Goal: Task Accomplishment & Management: Use online tool/utility

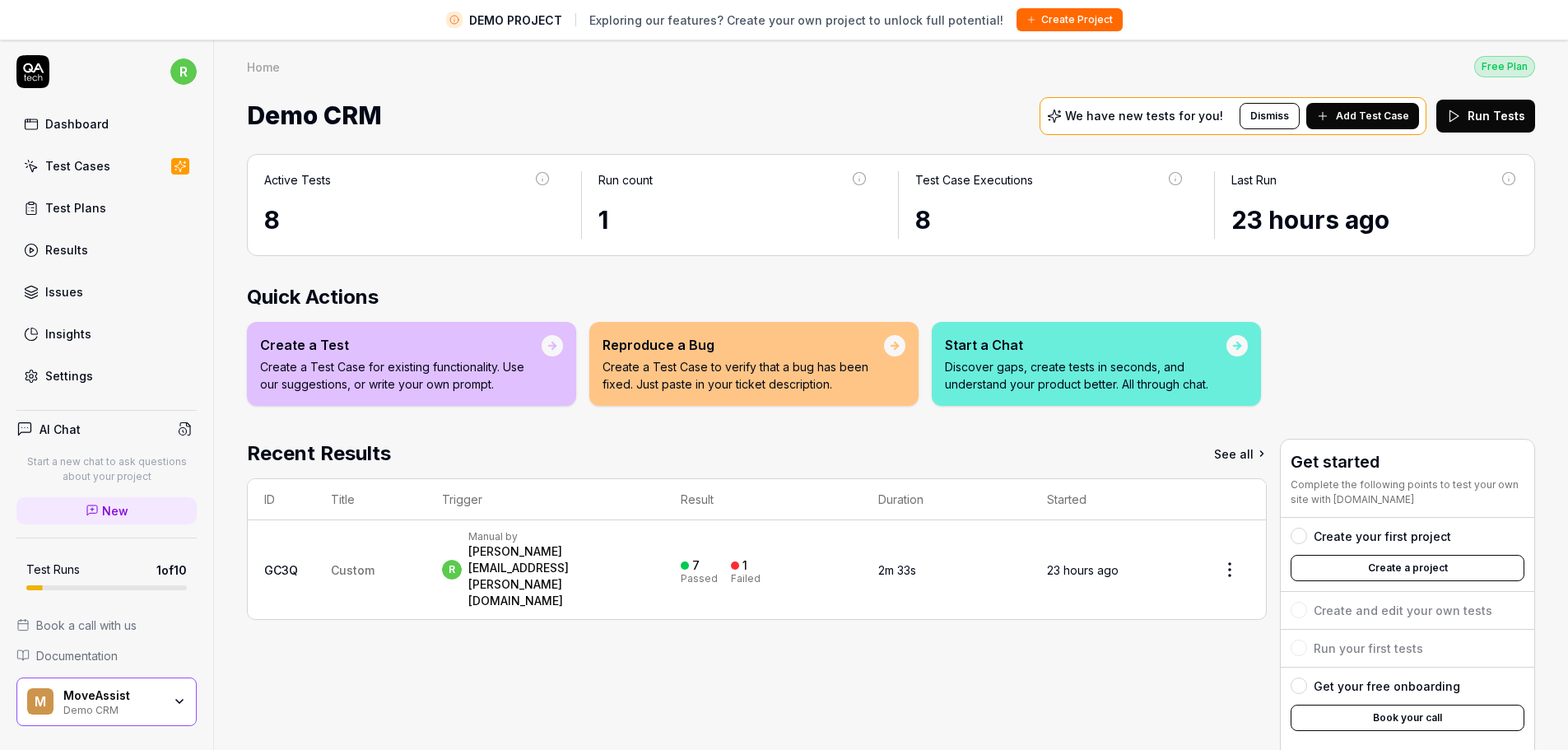
click at [1402, 542] on div "Create your first project" at bounding box center [1382, 536] width 138 height 17
click at [1290, 535] on div at bounding box center [1298, 535] width 16 height 16
click at [1314, 568] on button "Create a project" at bounding box center [1407, 567] width 234 height 26
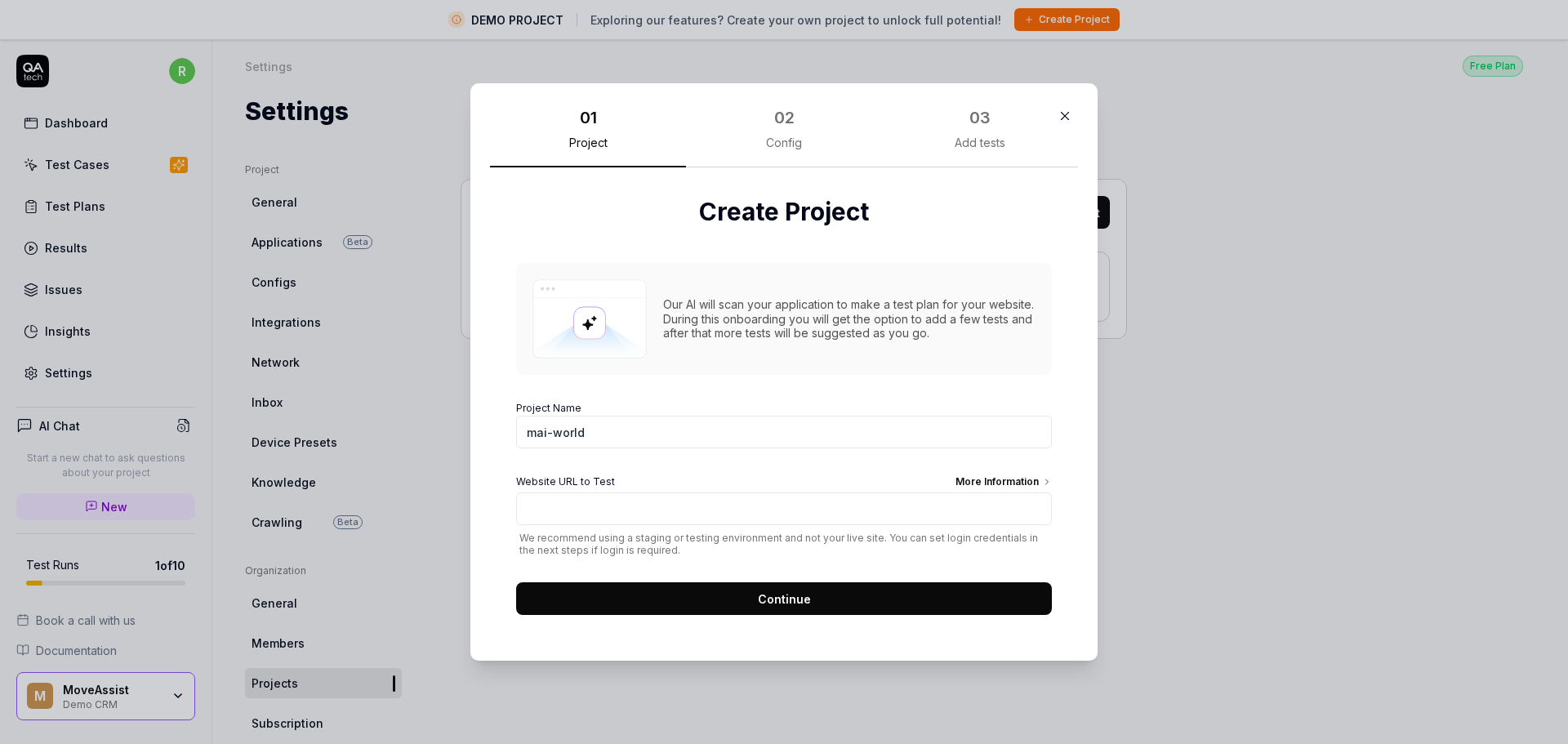
type input "mai-world"
click at [692, 522] on input "Website URL to Test More Information" at bounding box center [784, 509] width 536 height 33
paste input "[URL][DOMAIN_NAME]"
type input "[URL][DOMAIN_NAME]"
click at [738, 599] on button "Continue" at bounding box center [784, 598] width 536 height 33
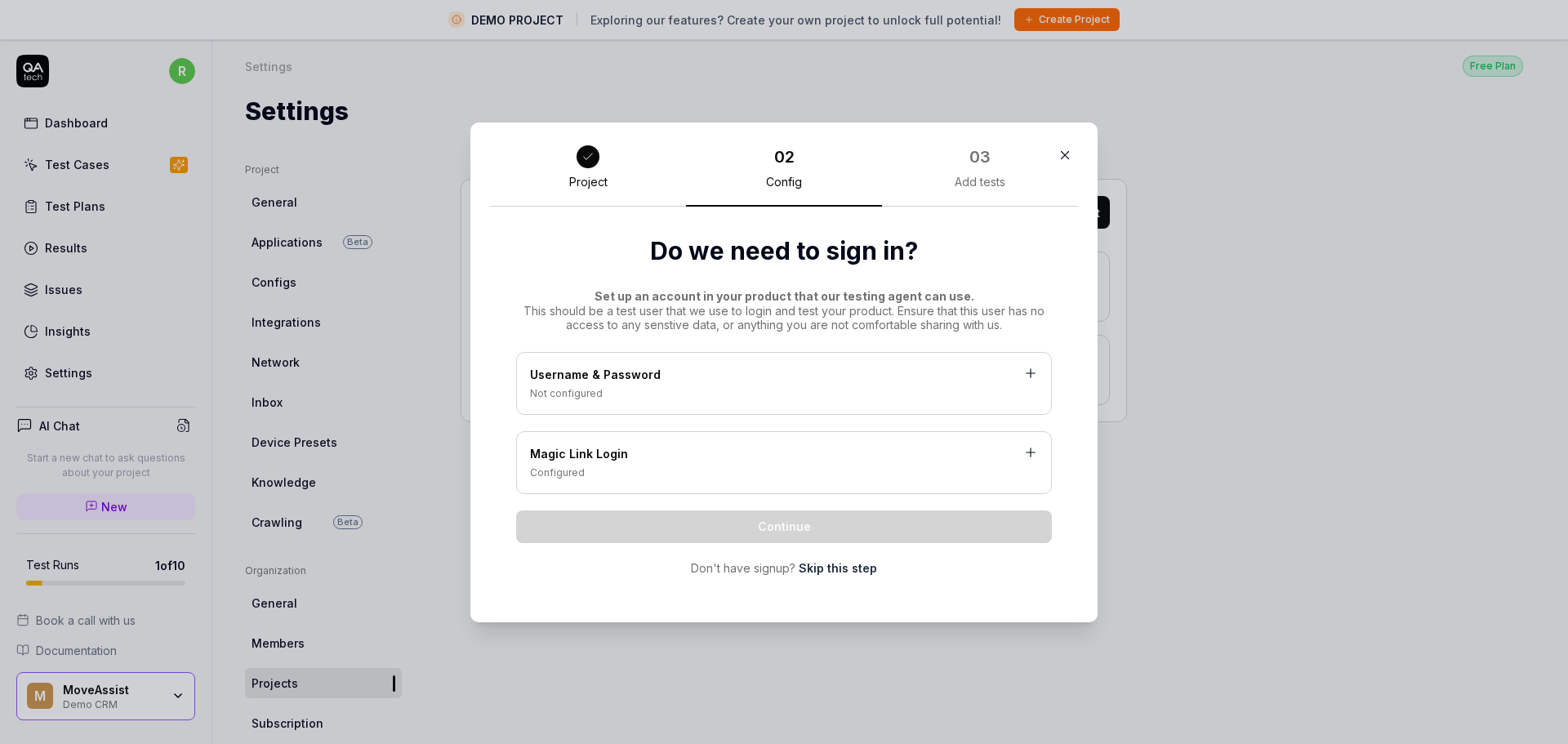
click at [662, 387] on div "Not configured" at bounding box center [784, 393] width 508 height 15
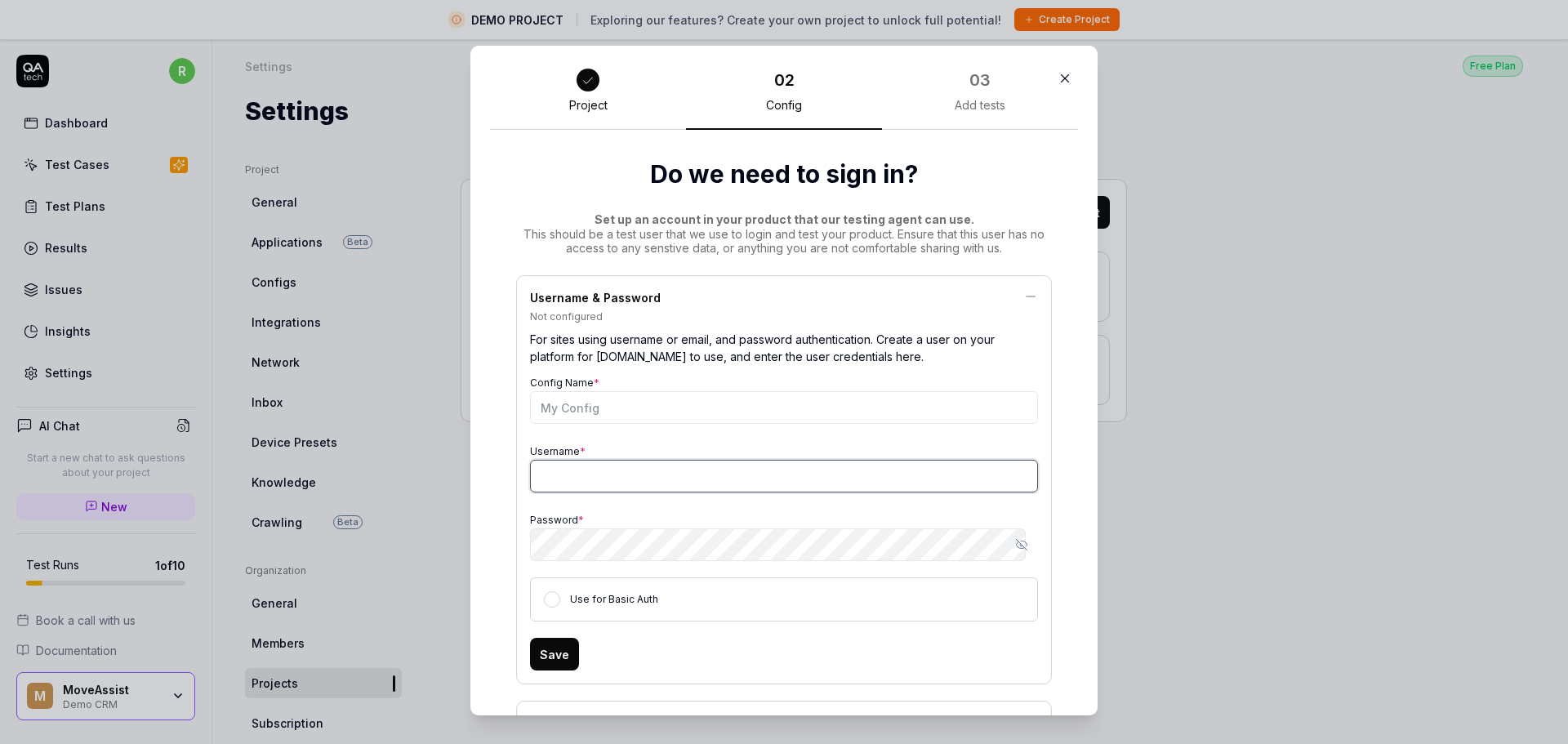
type input "[PERSON_NAME][EMAIL_ADDRESS][PERSON_NAME][DOMAIN_NAME]"
click at [644, 417] on input "Config Name *" at bounding box center [784, 408] width 508 height 33
click at [1015, 541] on icon "button" at bounding box center [1021, 544] width 13 height 13
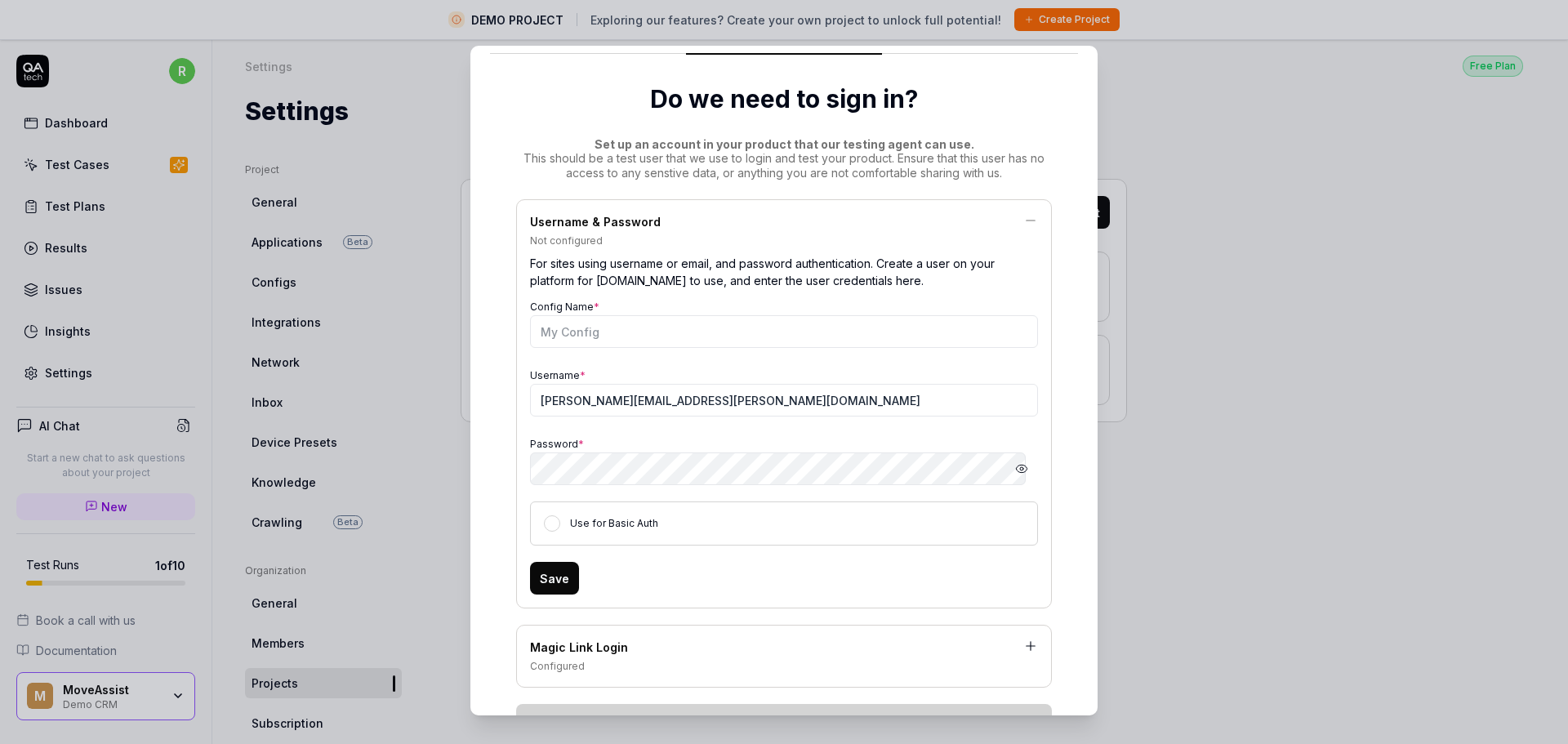
scroll to position [176, 0]
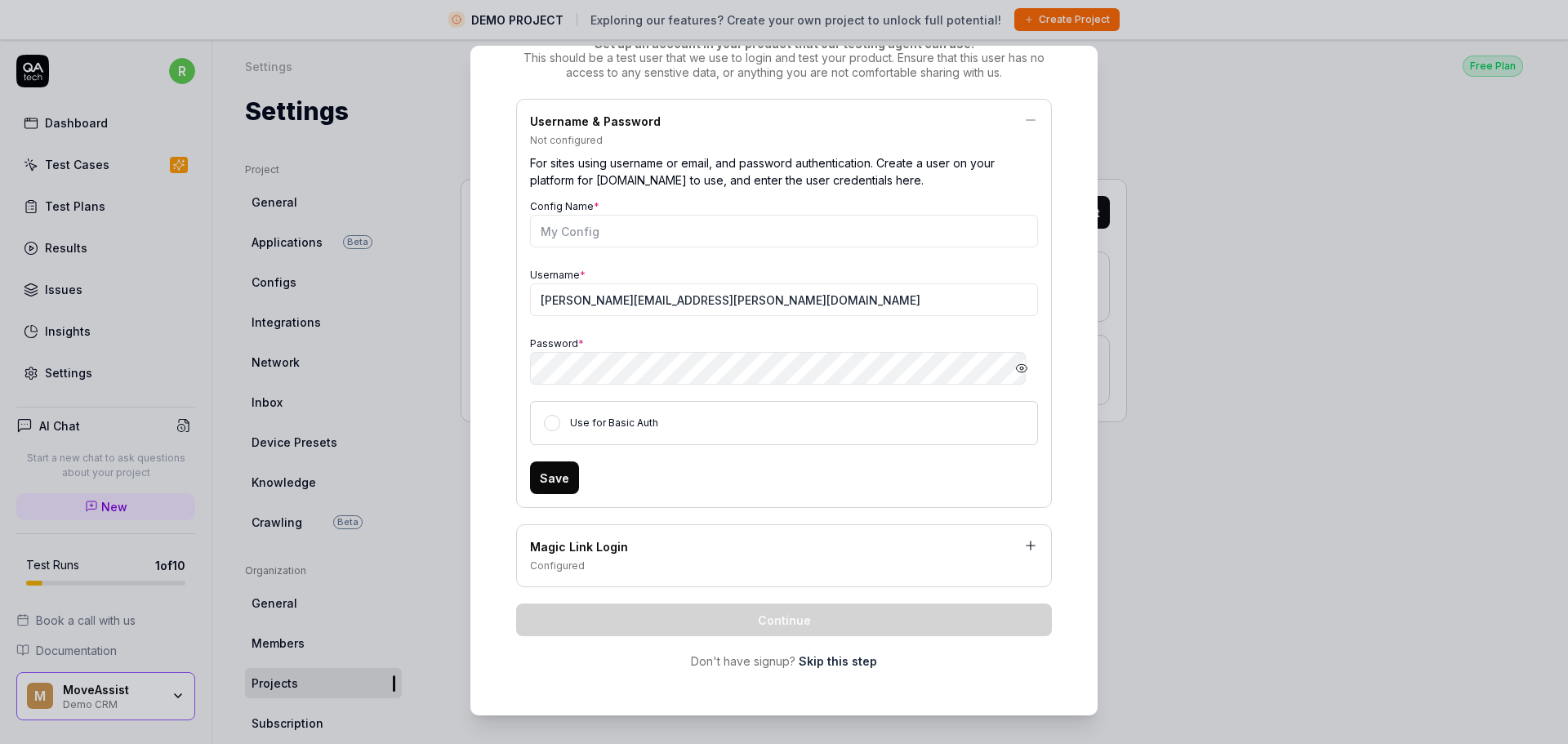
click at [878, 535] on div "Magic Link Login Configured" at bounding box center [784, 555] width 536 height 63
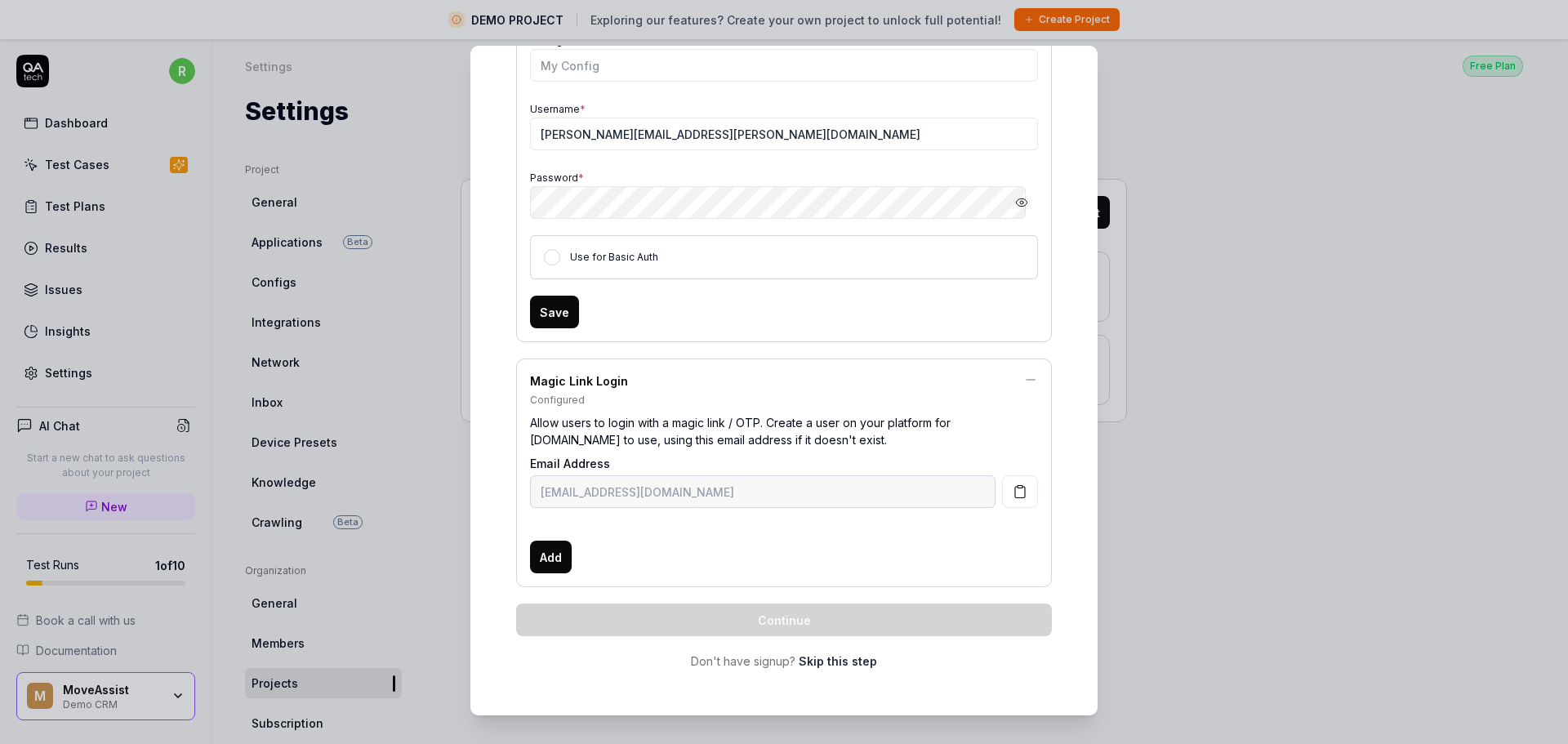
scroll to position [0, 0]
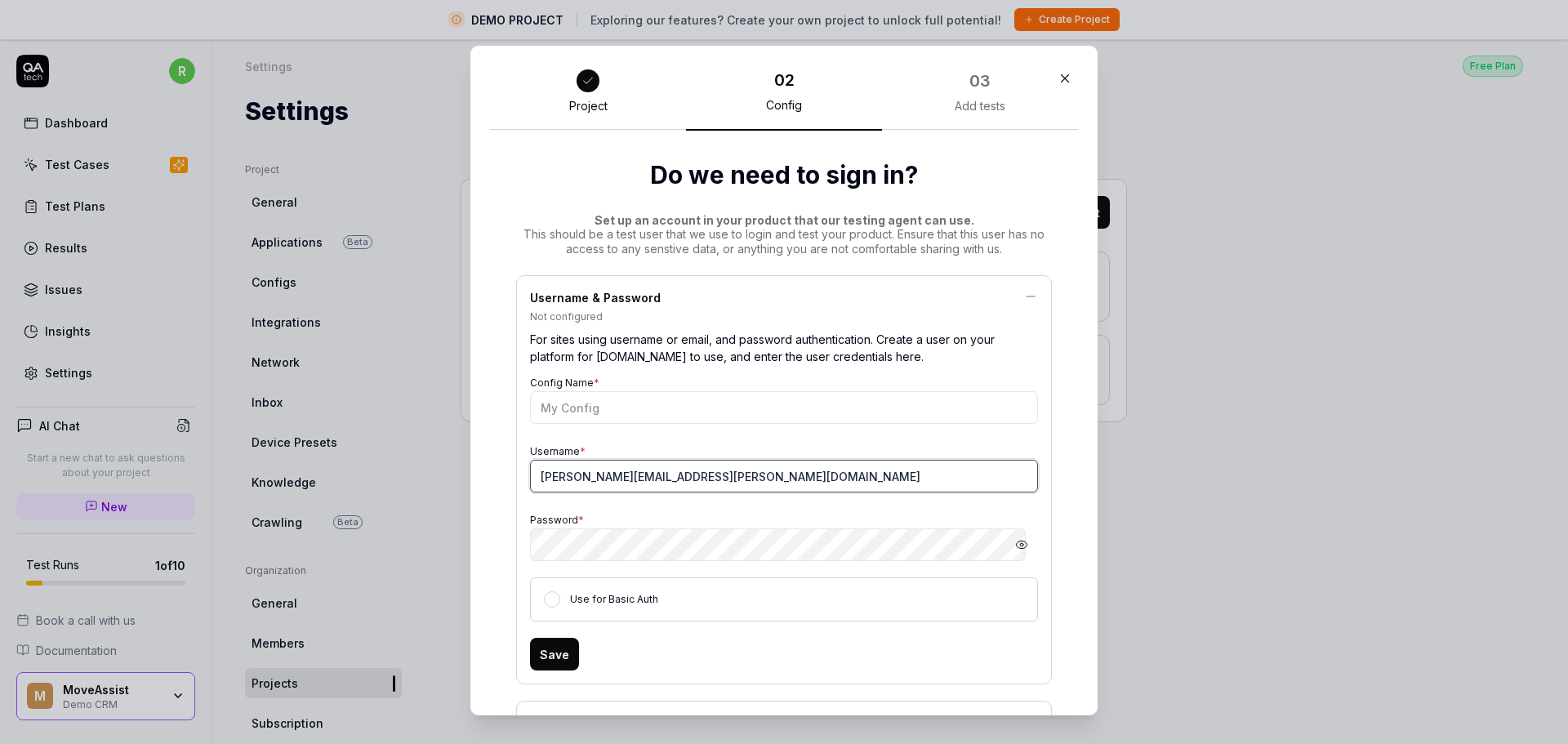
drag, startPoint x: 775, startPoint y: 480, endPoint x: 0, endPoint y: 493, distance: 775.1
click at [0, 493] on div "​ Project 02 Config 03 Add tests Do we need to sign in? Set up an account in yo…" at bounding box center [784, 372] width 1568 height 744
paste input "qatech.tgms"
type input "qatech.tgms"
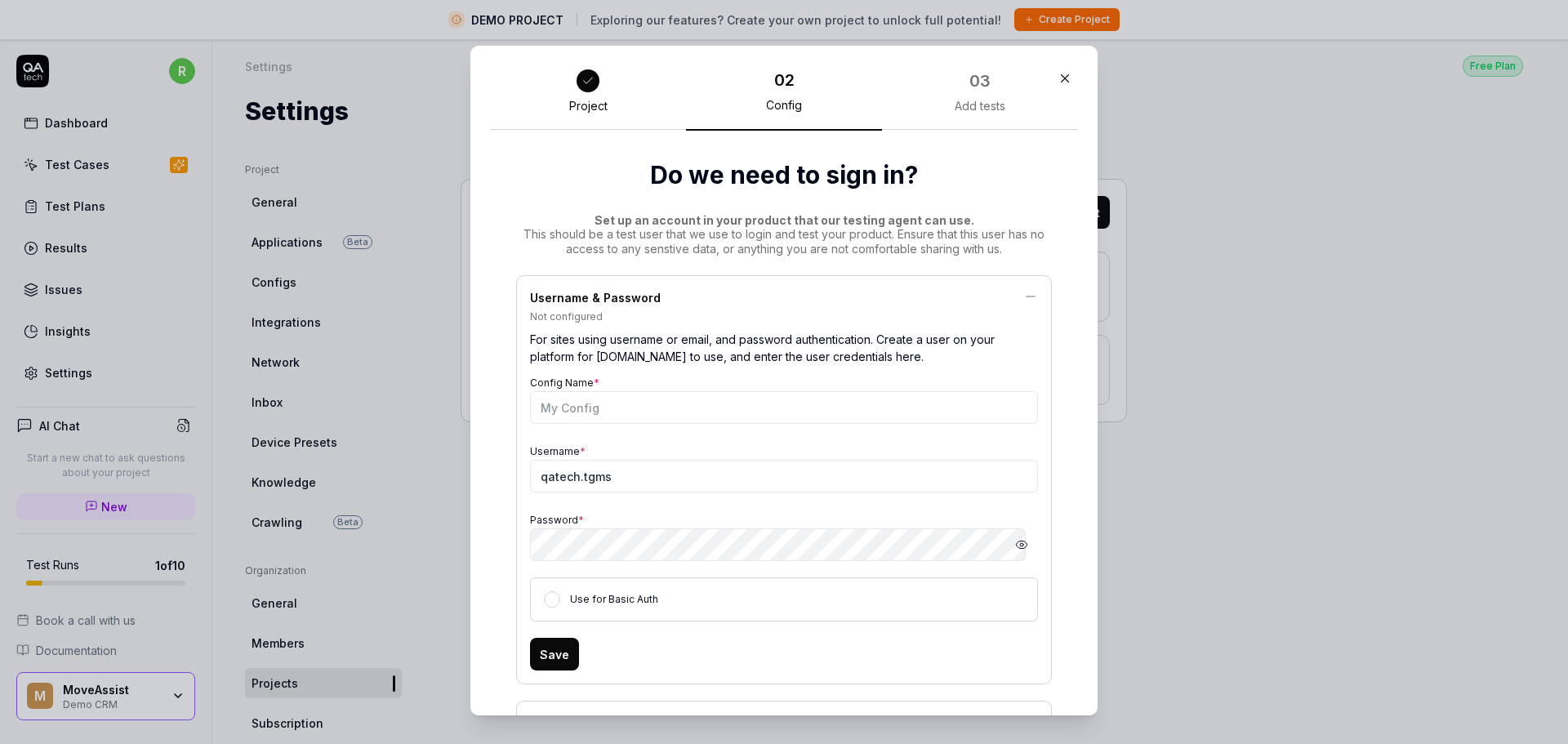
click at [813, 505] on div "Config Name * Username * qatech.tgms Password * Hide password Use for Basic Auth" at bounding box center [784, 496] width 508 height 250
click at [537, 618] on div "Use for Basic Auth" at bounding box center [784, 598] width 508 height 44
click at [549, 602] on button "Use for Basic Auth" at bounding box center [551, 599] width 16 height 16
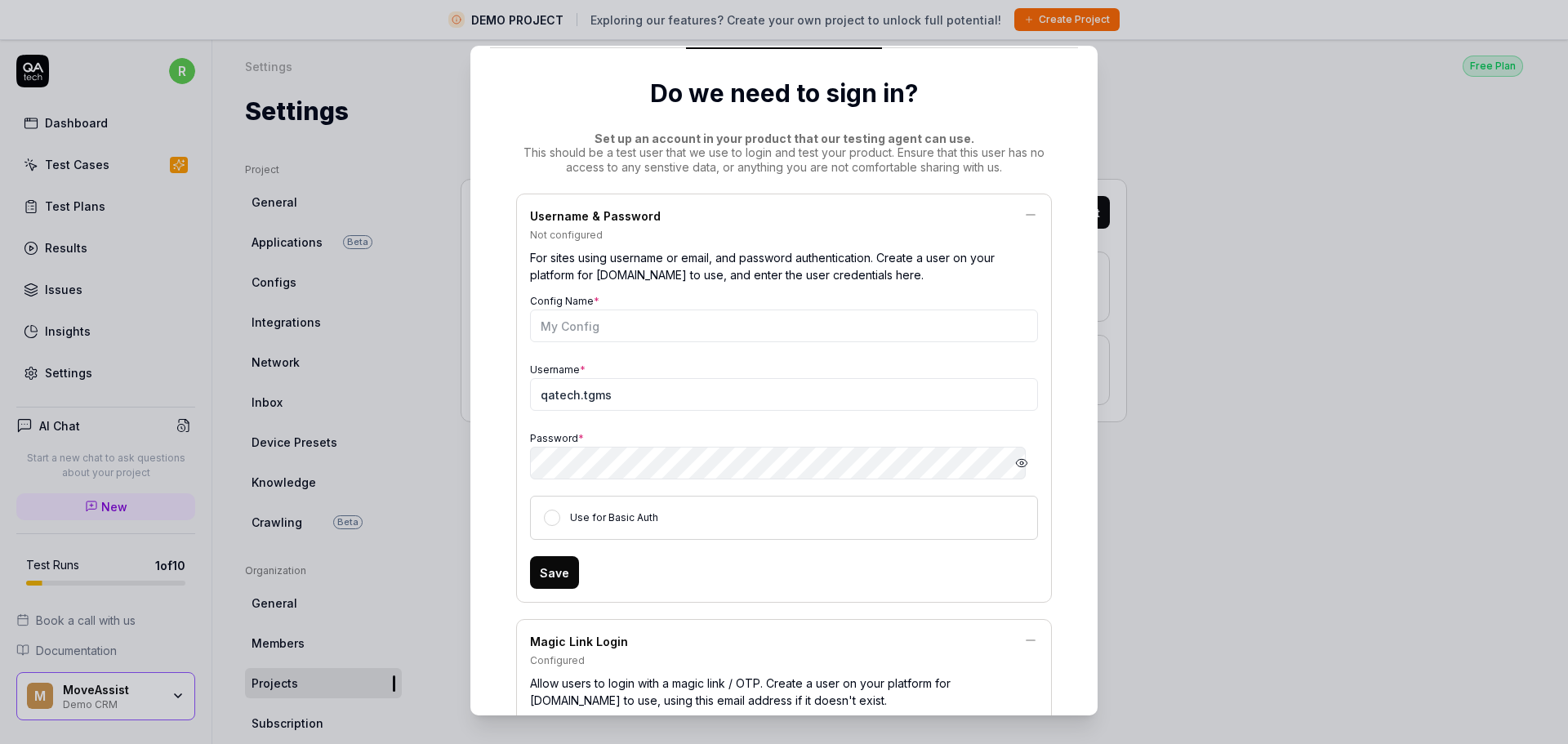
click at [544, 576] on button "Save" at bounding box center [554, 572] width 49 height 33
type input "mai-test tgms"
click at [544, 570] on button "Save" at bounding box center [554, 572] width 49 height 33
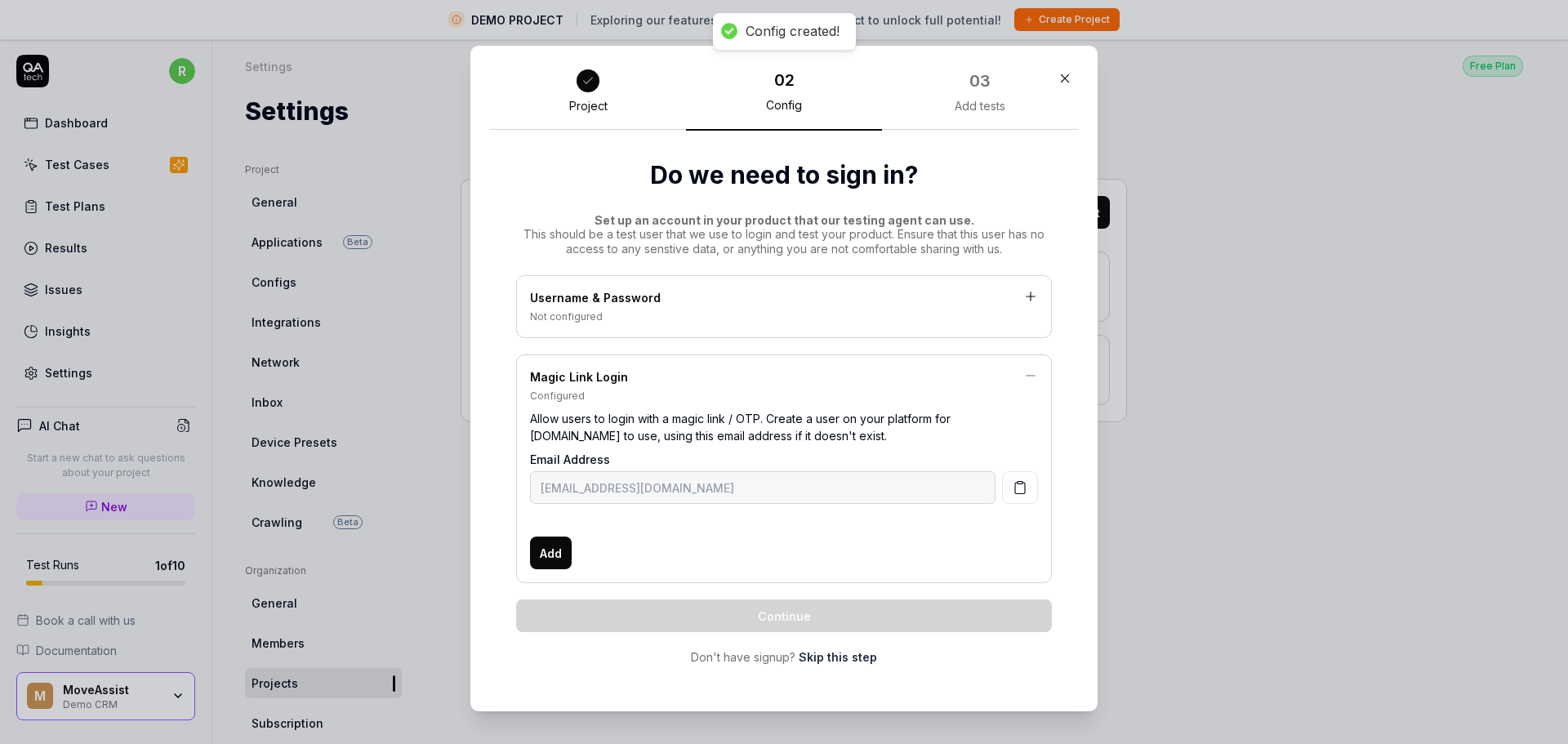
scroll to position [0, 0]
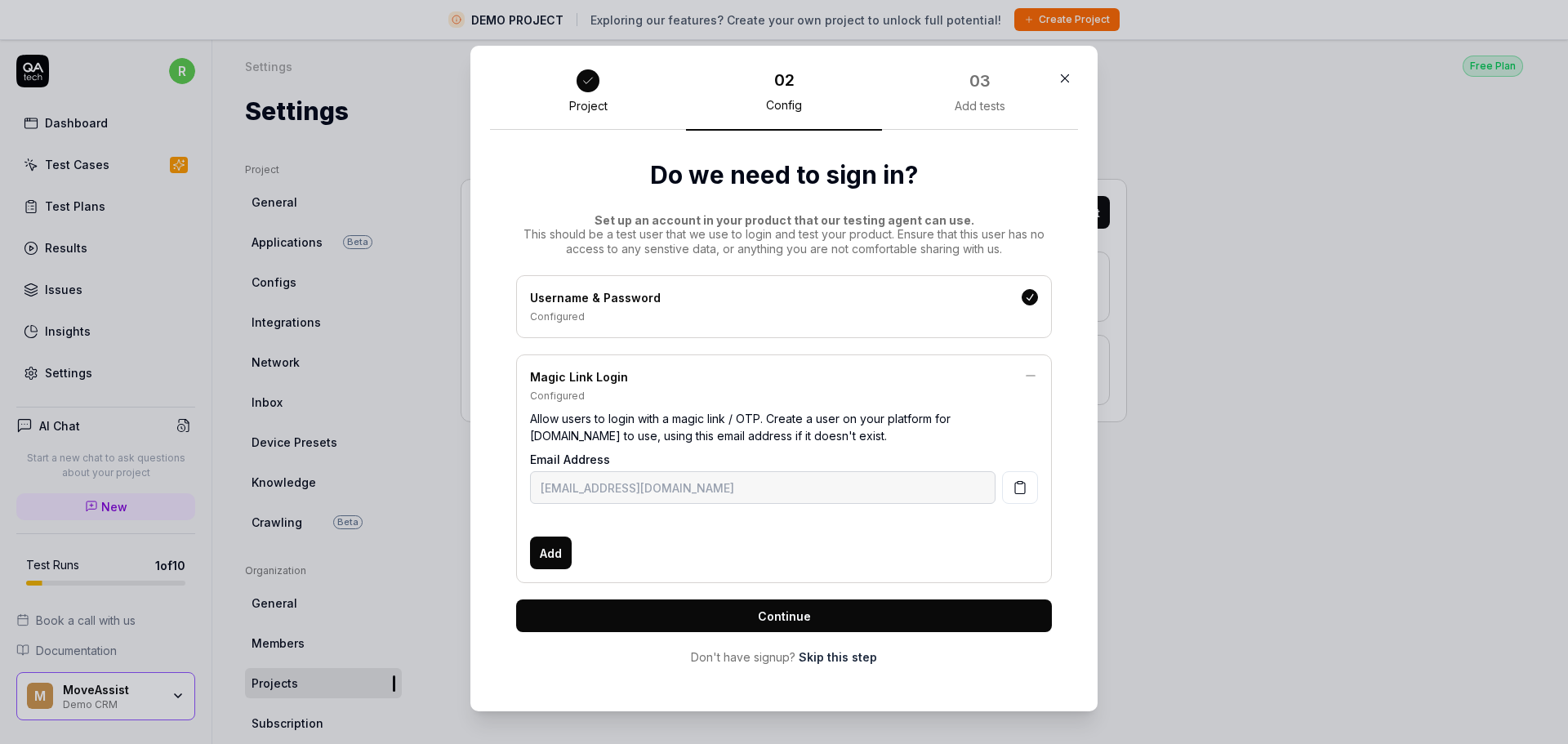
click at [662, 626] on button "Continue" at bounding box center [784, 615] width 536 height 33
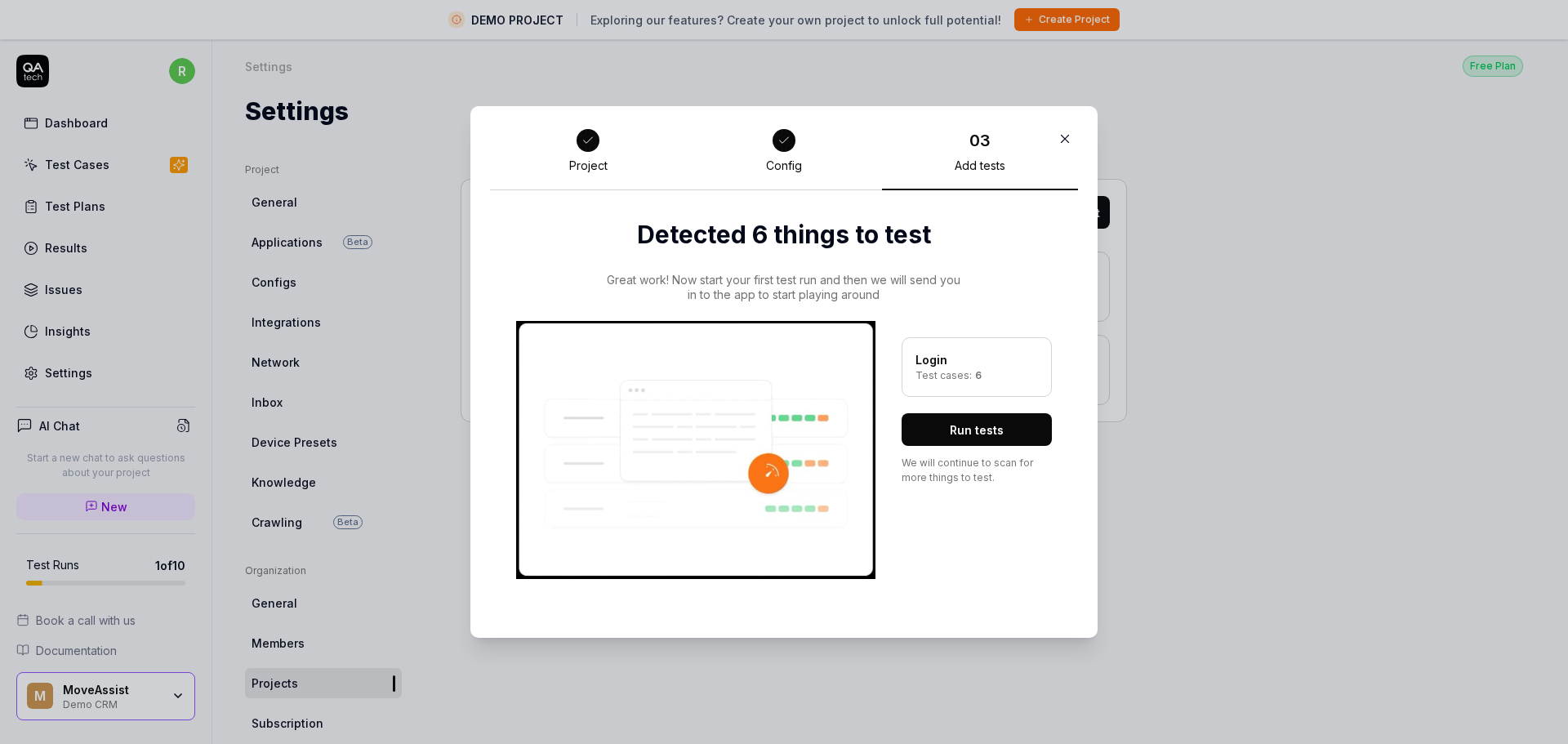
click at [939, 360] on div "Login" at bounding box center [976, 360] width 123 height 17
click at [963, 427] on button "Run tests" at bounding box center [976, 429] width 150 height 33
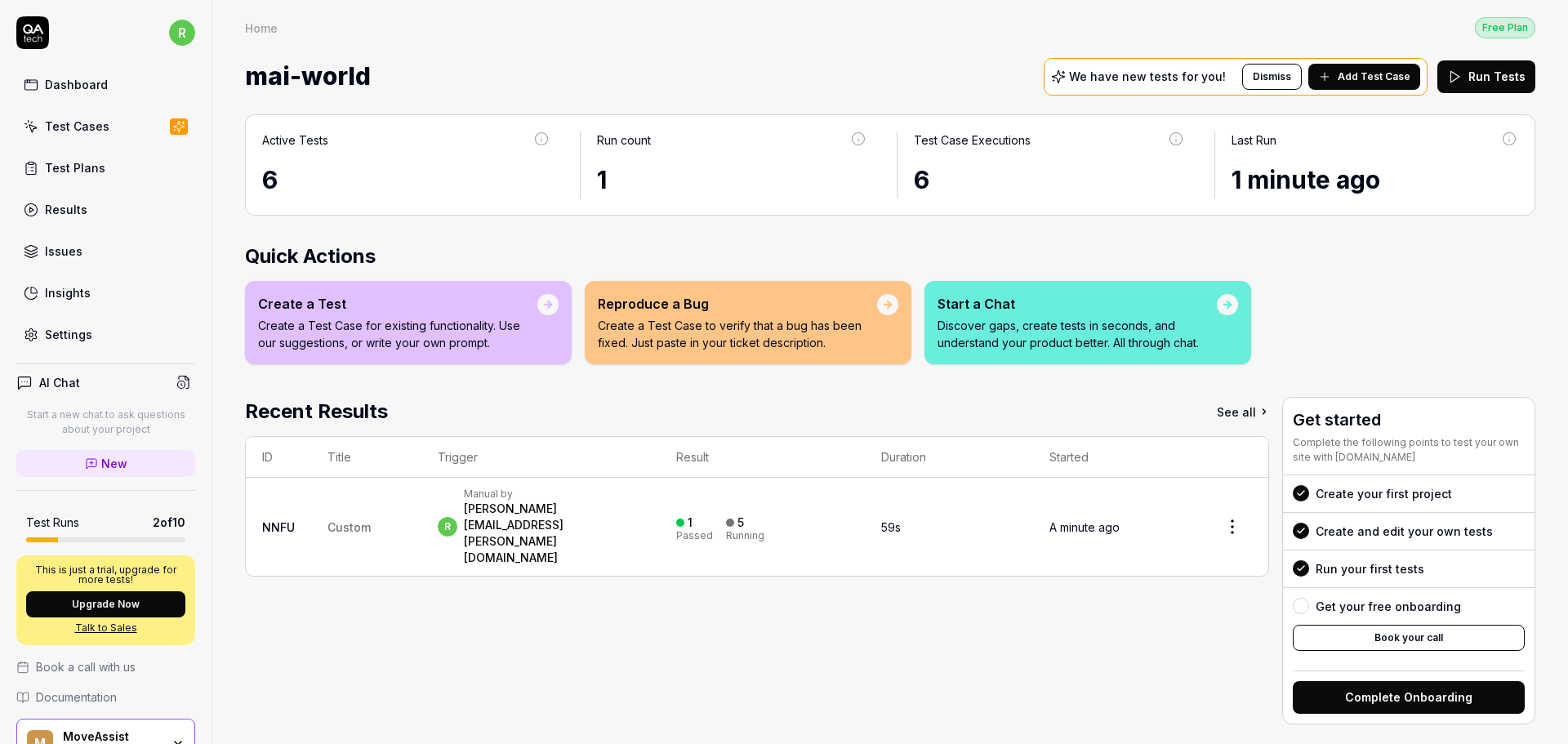
click at [866, 517] on td "1 Passed 5 Running" at bounding box center [763, 526] width 206 height 98
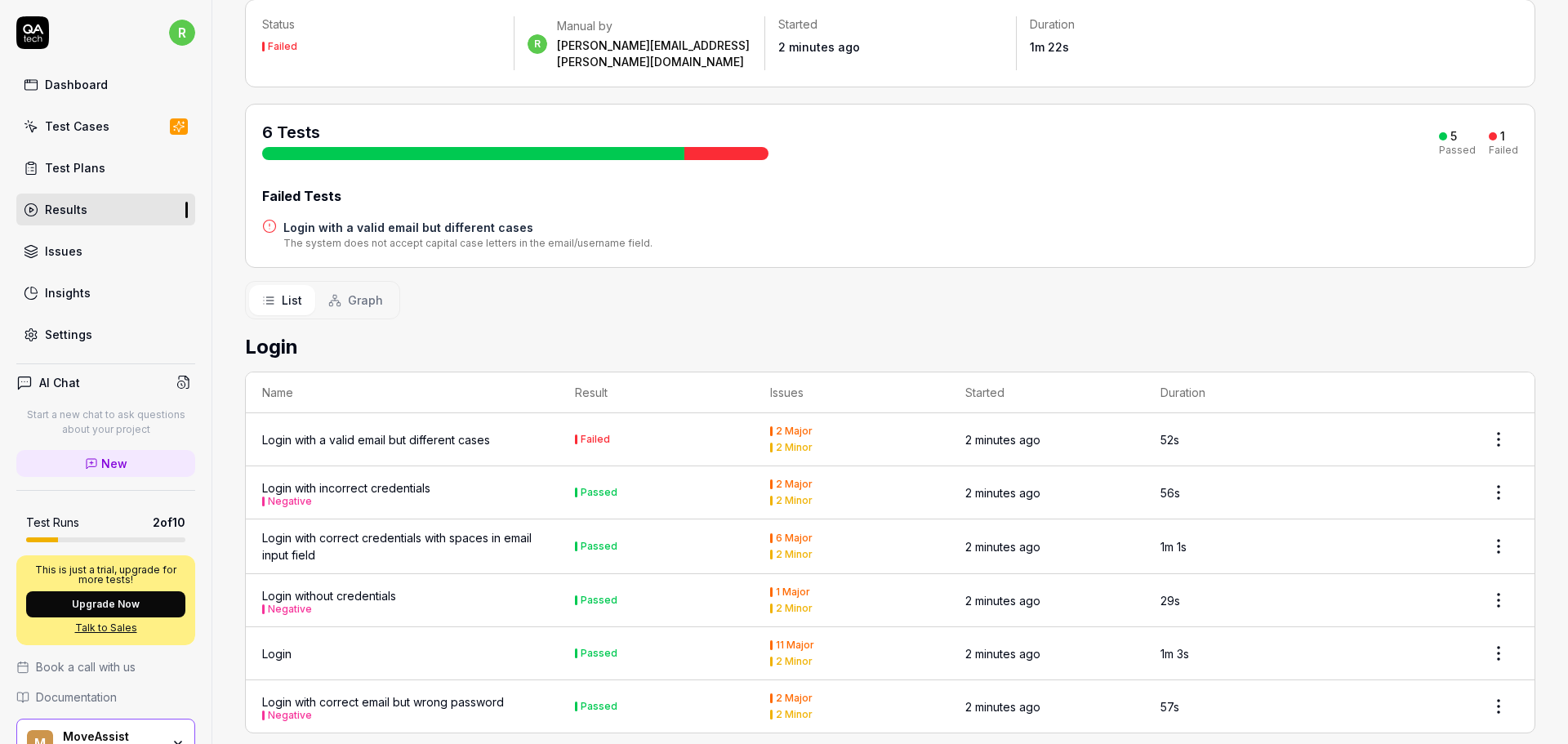
scroll to position [116, 0]
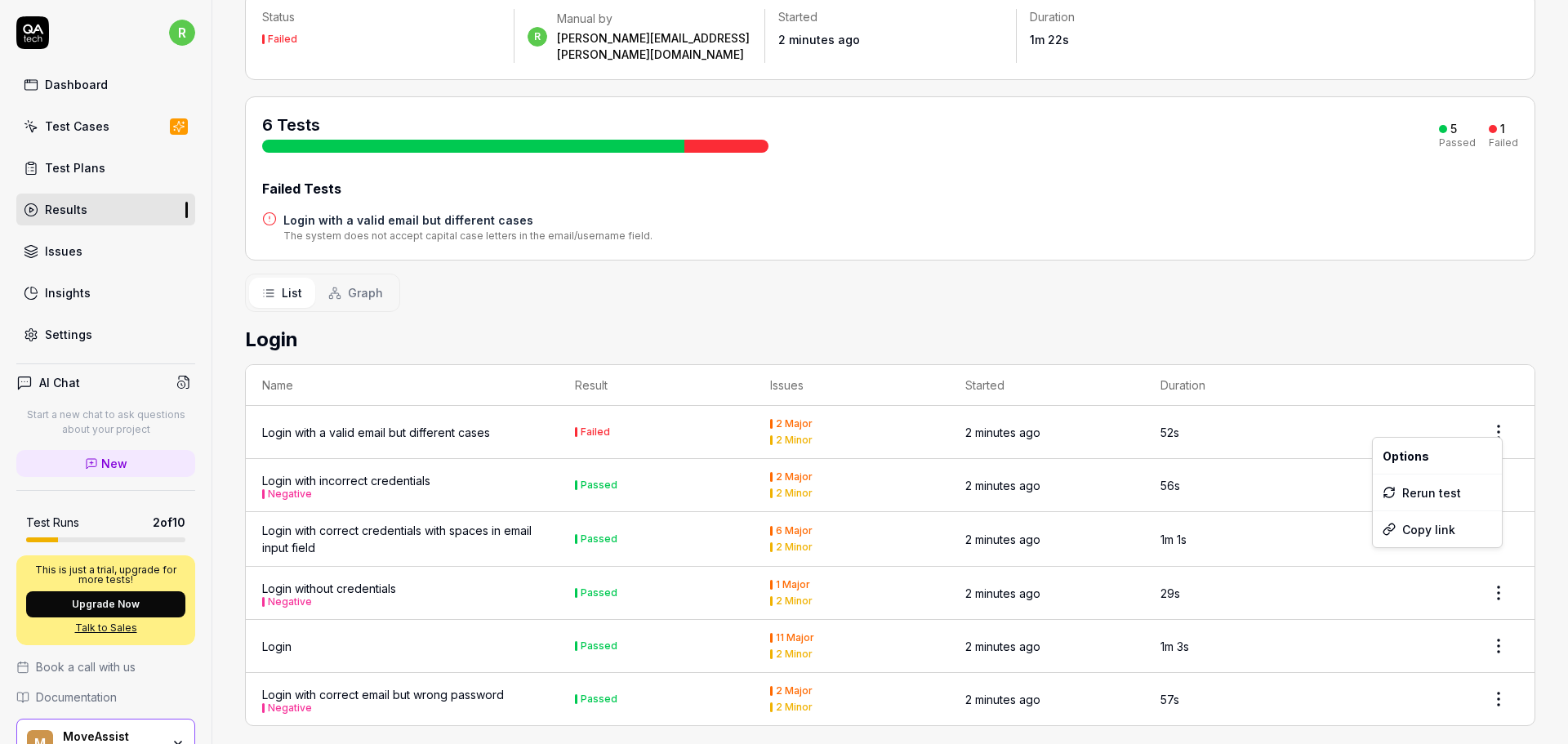
click at [1485, 414] on html "r Dashboard Test Cases Test Plans Results Issues Insights Settings AI Chat Star…" at bounding box center [784, 372] width 1568 height 744
click at [684, 283] on div "List Graph" at bounding box center [890, 293] width 1291 height 39
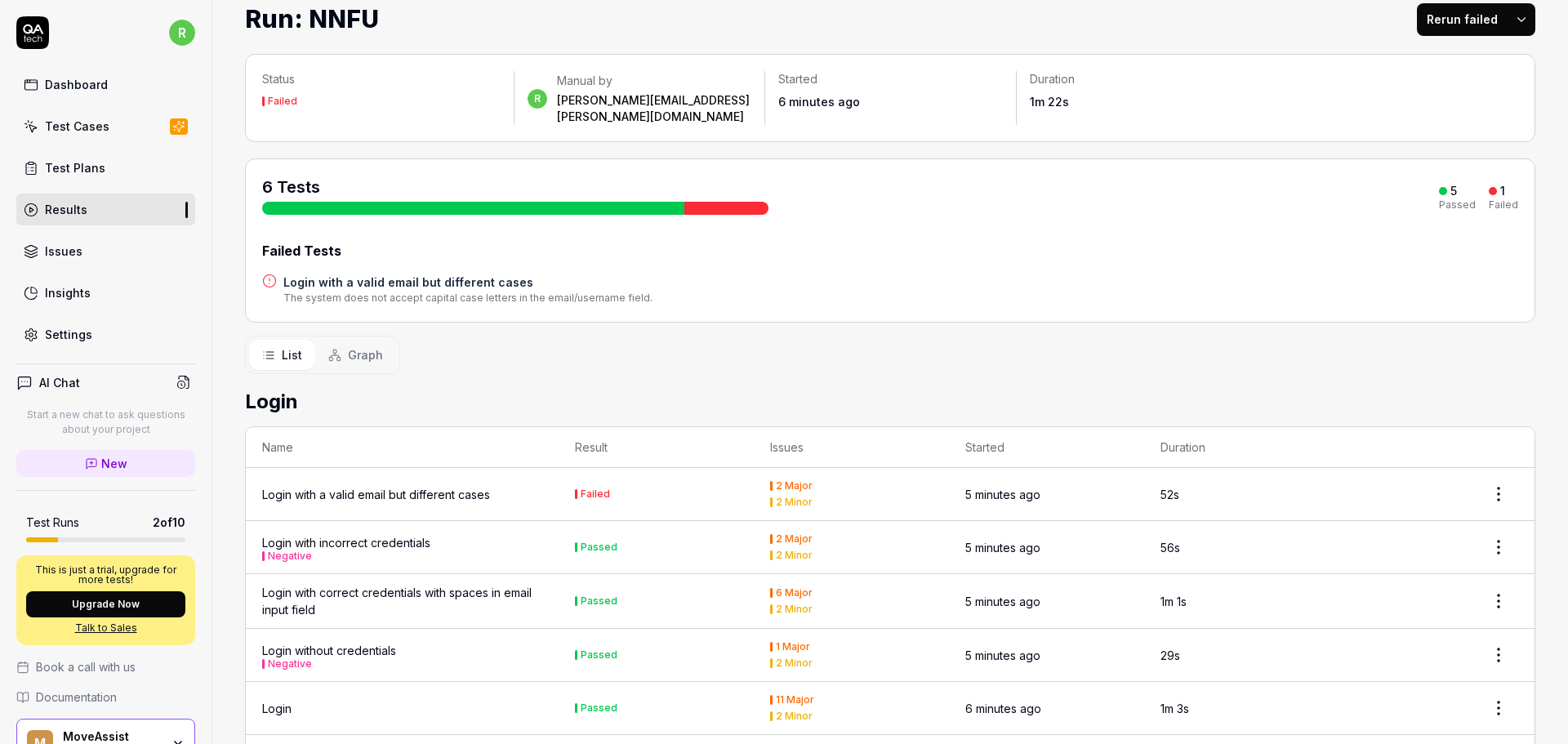
scroll to position [0, 0]
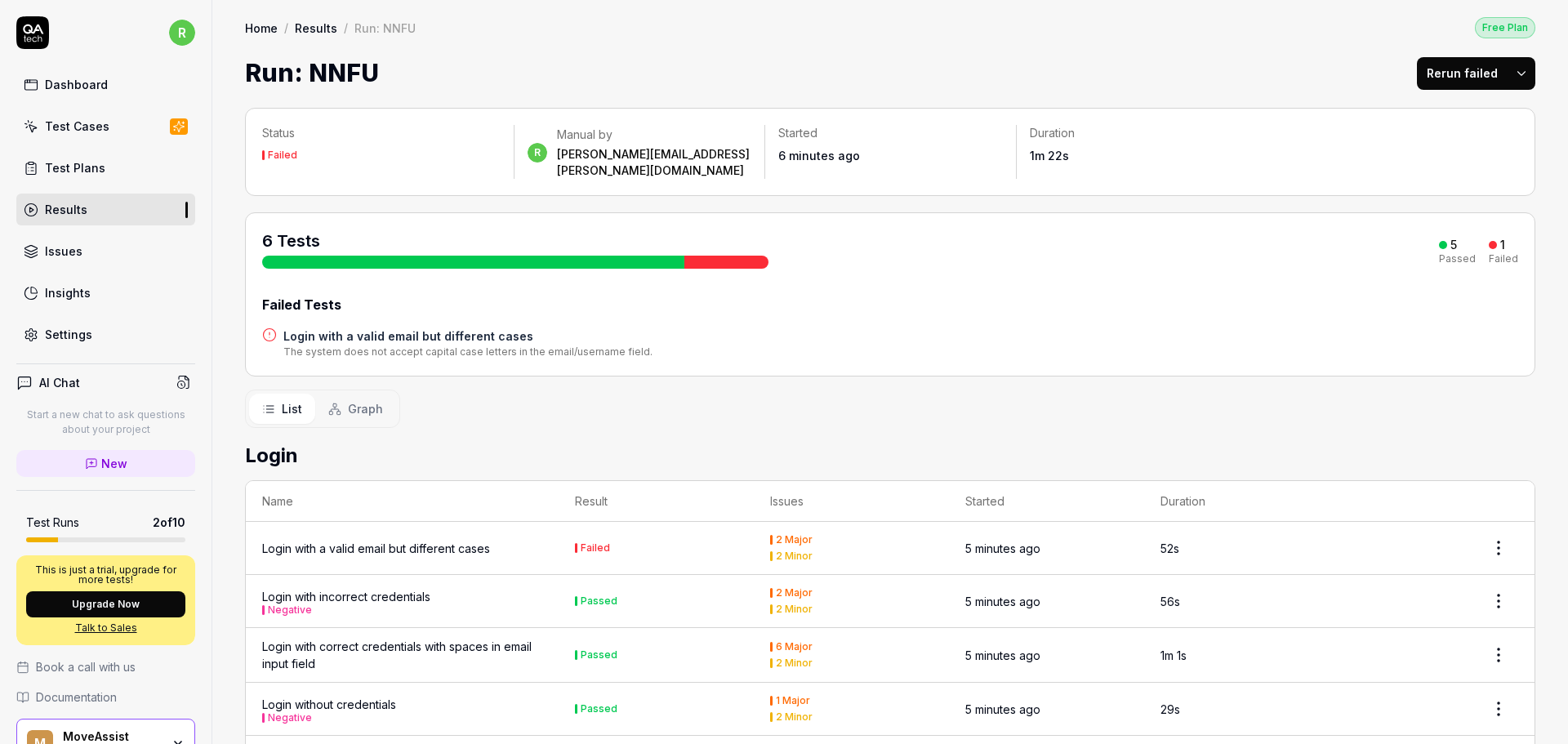
click at [339, 73] on h1 "Run: NNFU" at bounding box center [312, 73] width 134 height 37
click at [75, 124] on div "Test Cases" at bounding box center [76, 126] width 64 height 17
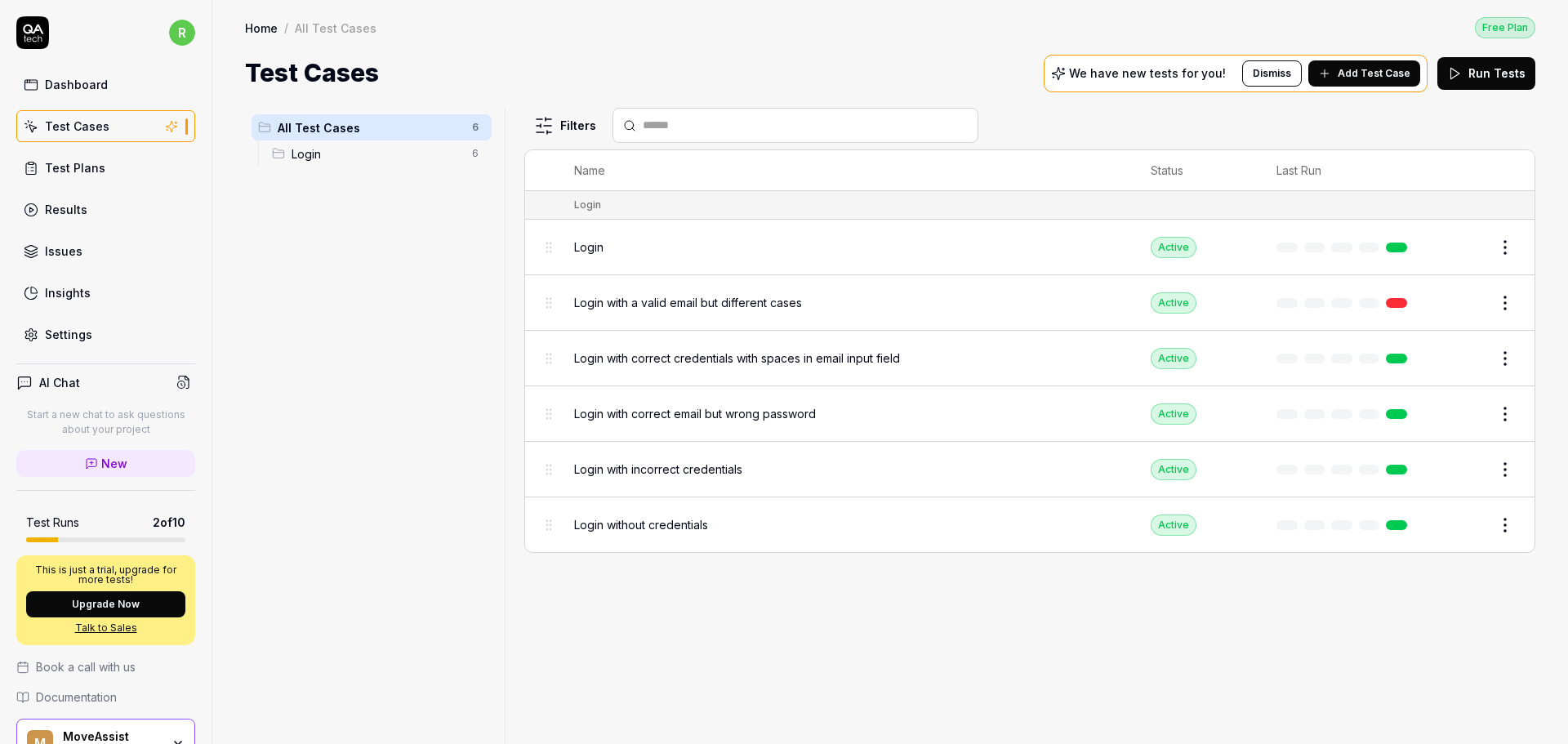
click at [1138, 73] on p "We have new tests for you!" at bounding box center [1147, 73] width 157 height 11
click at [636, 69] on div "Test Cases We have new tests for you! Dismiss Add Test Case Run Tests" at bounding box center [890, 73] width 1291 height 37
click at [73, 171] on div "Test Plans" at bounding box center [75, 167] width 60 height 17
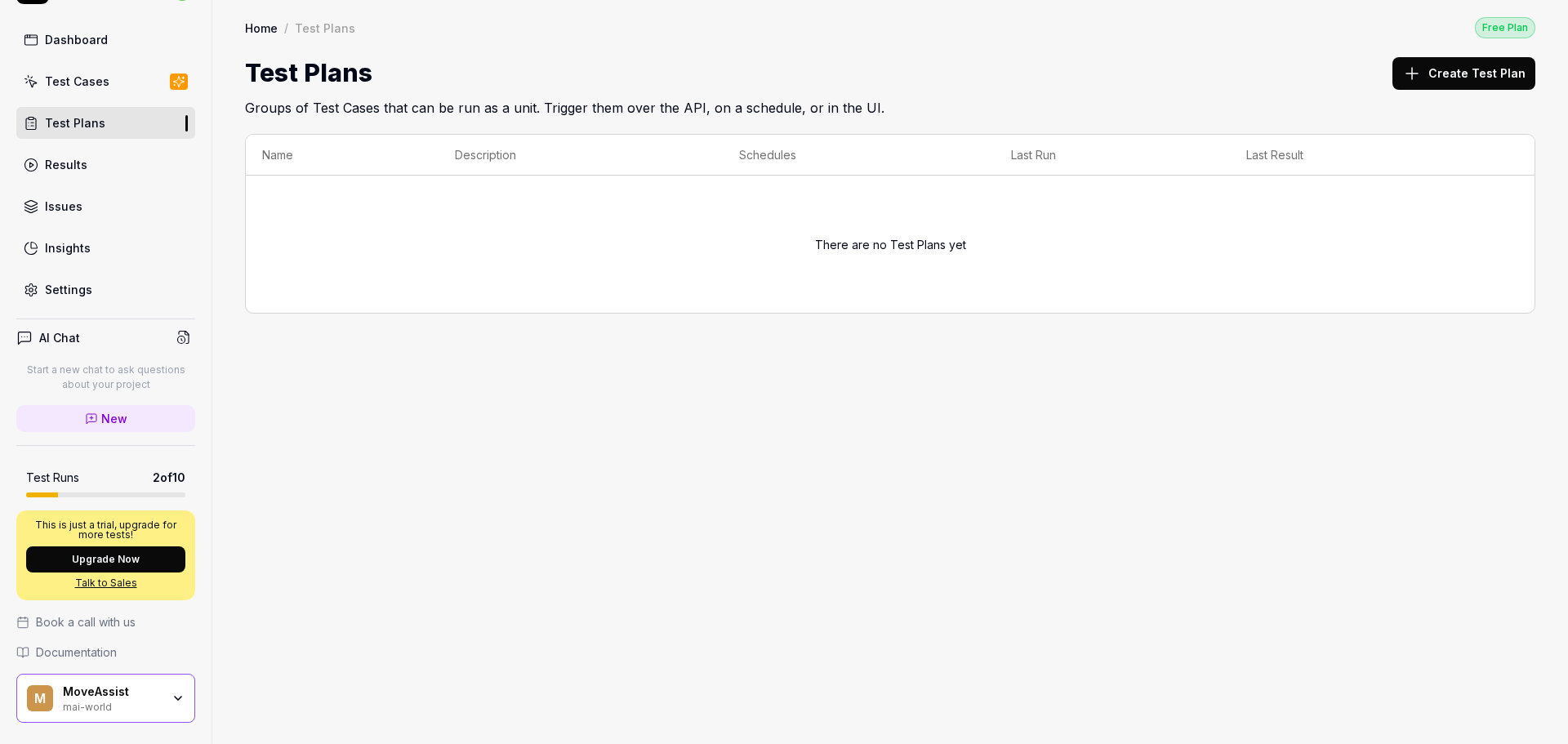
scroll to position [86, 0]
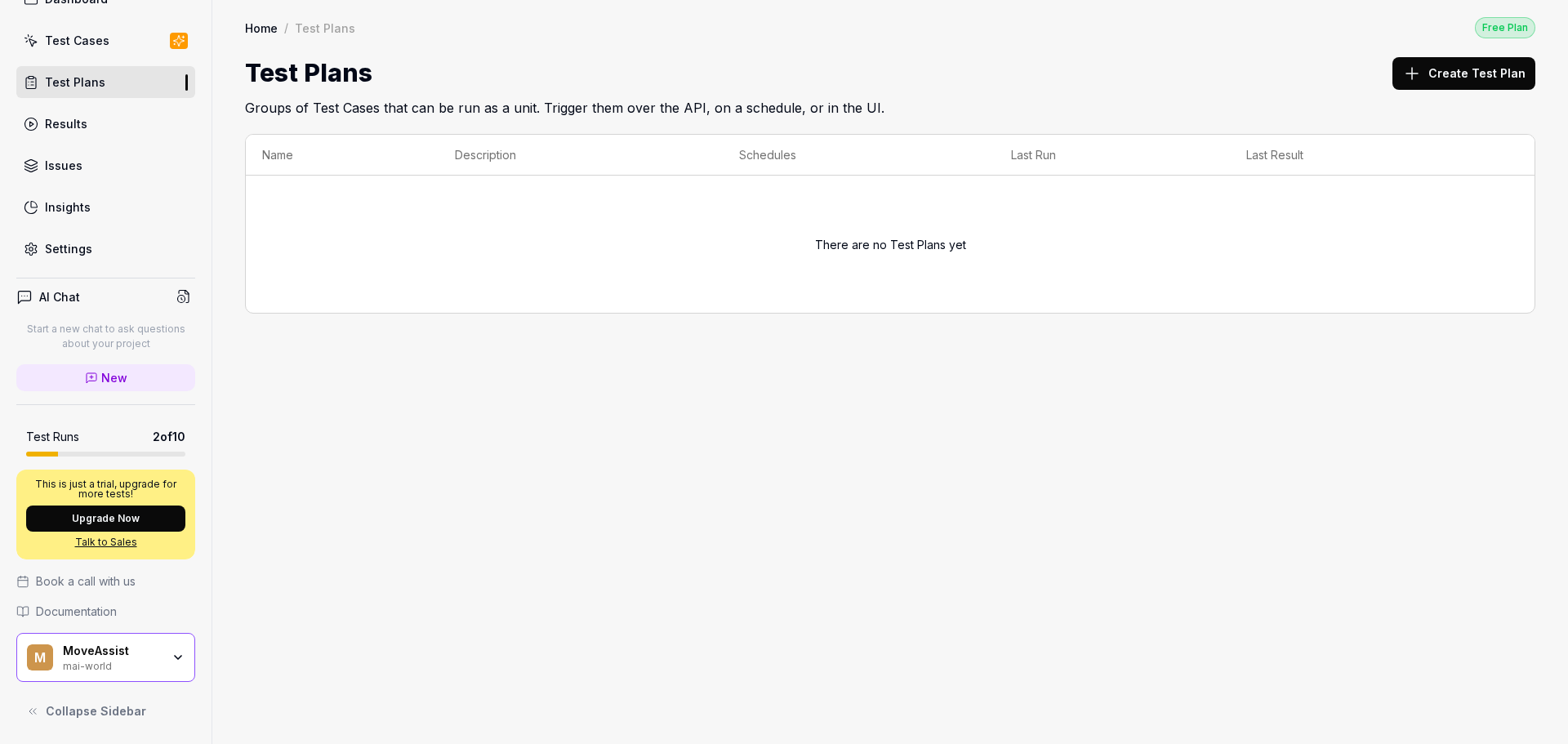
click at [82, 610] on span "Documentation" at bounding box center [76, 611] width 81 height 17
click at [101, 41] on div "Test Cases" at bounding box center [76, 40] width 64 height 17
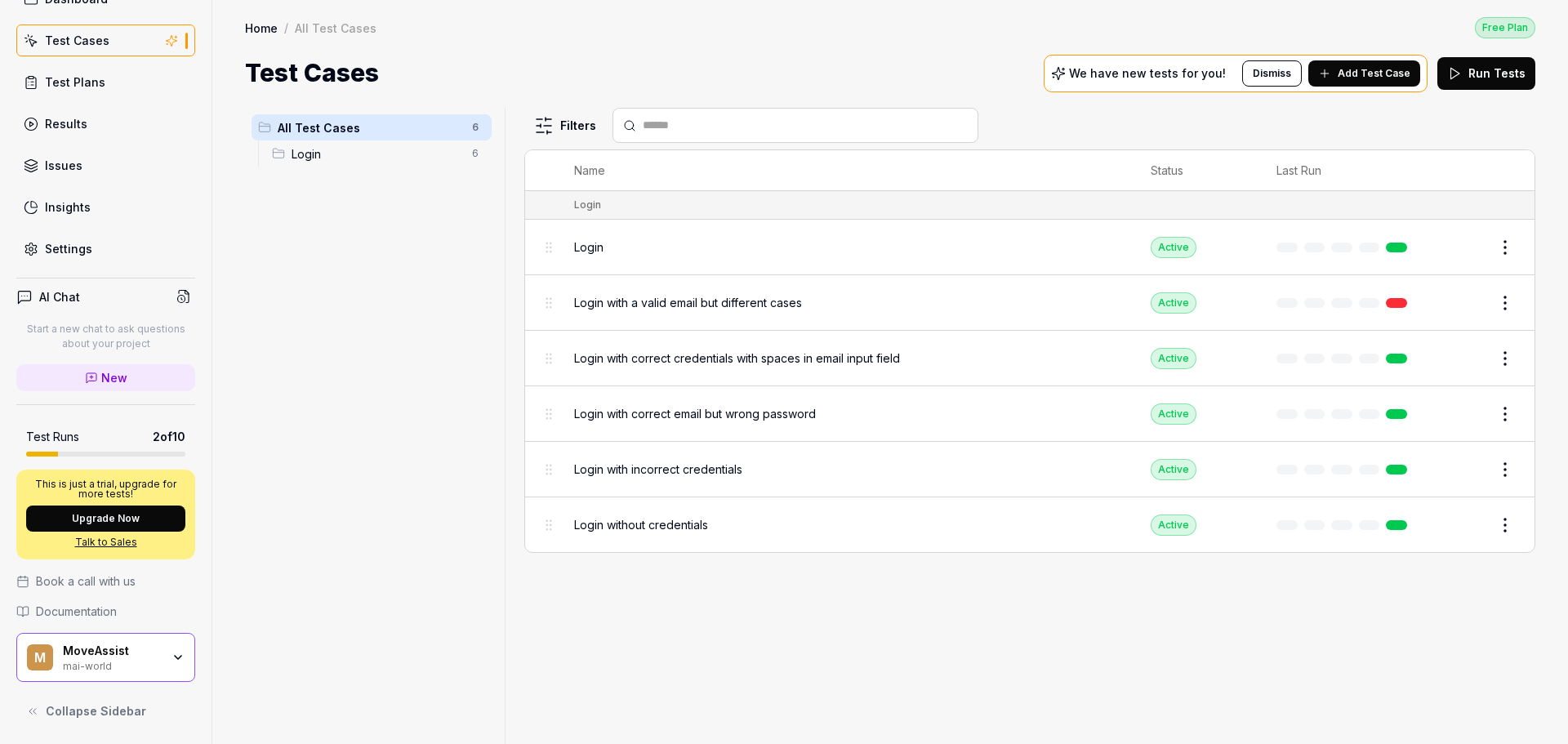
click at [1152, 70] on p "We have new tests for you!" at bounding box center [1147, 73] width 157 height 11
click at [1331, 70] on icon at bounding box center [1324, 73] width 13 height 13
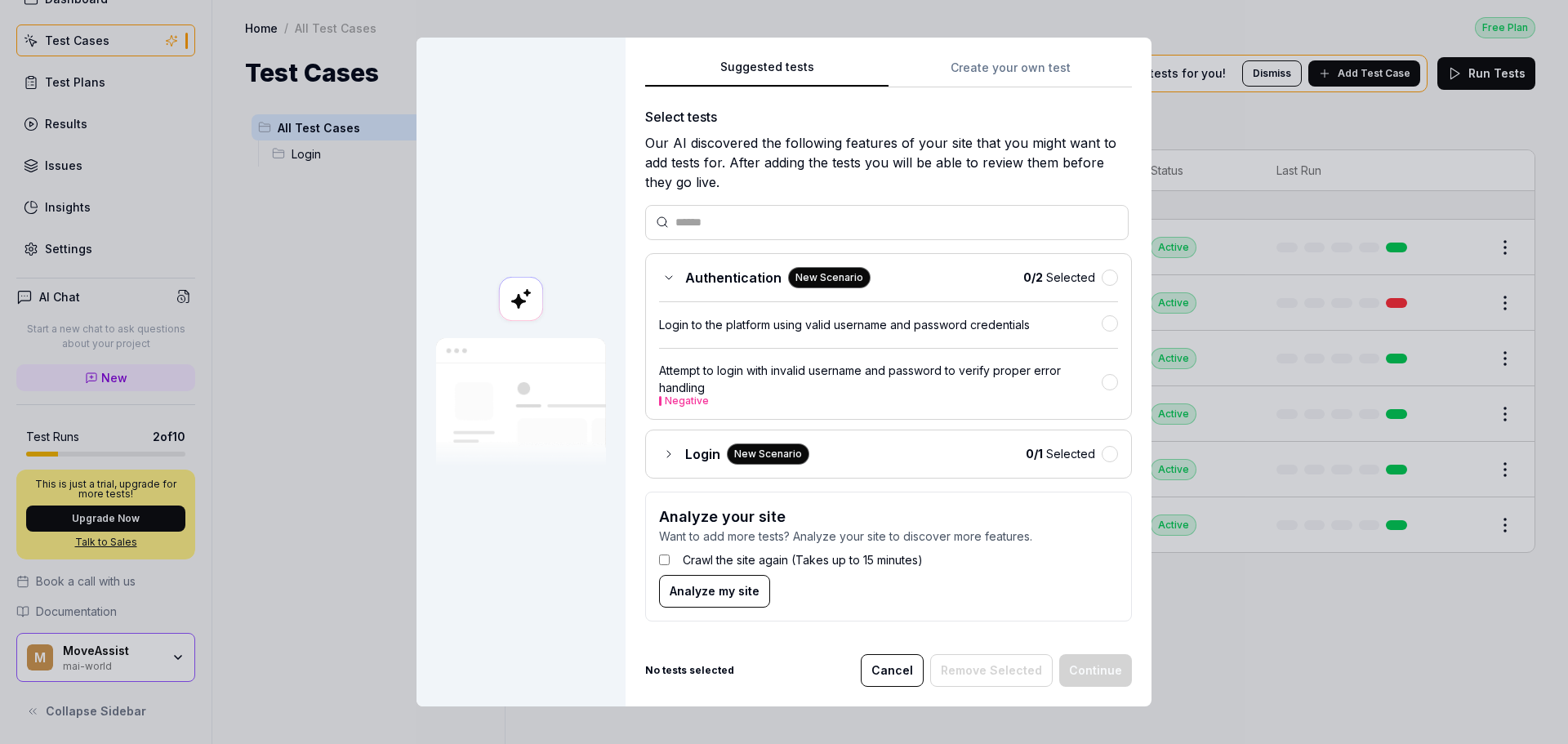
click at [665, 463] on div "Login New Scenario" at bounding box center [734, 454] width 150 height 21
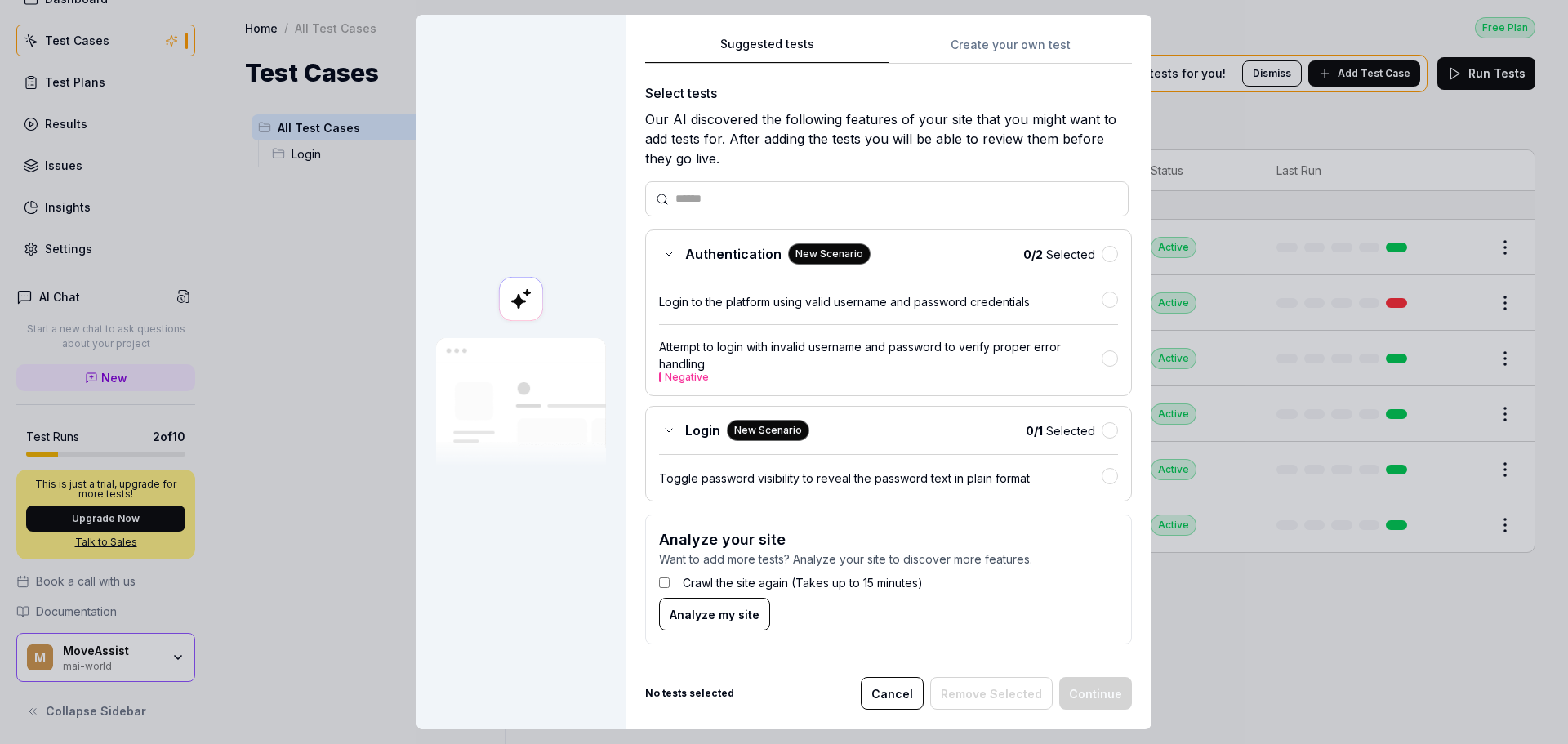
click at [717, 616] on span "Analyze my site" at bounding box center [714, 614] width 90 height 17
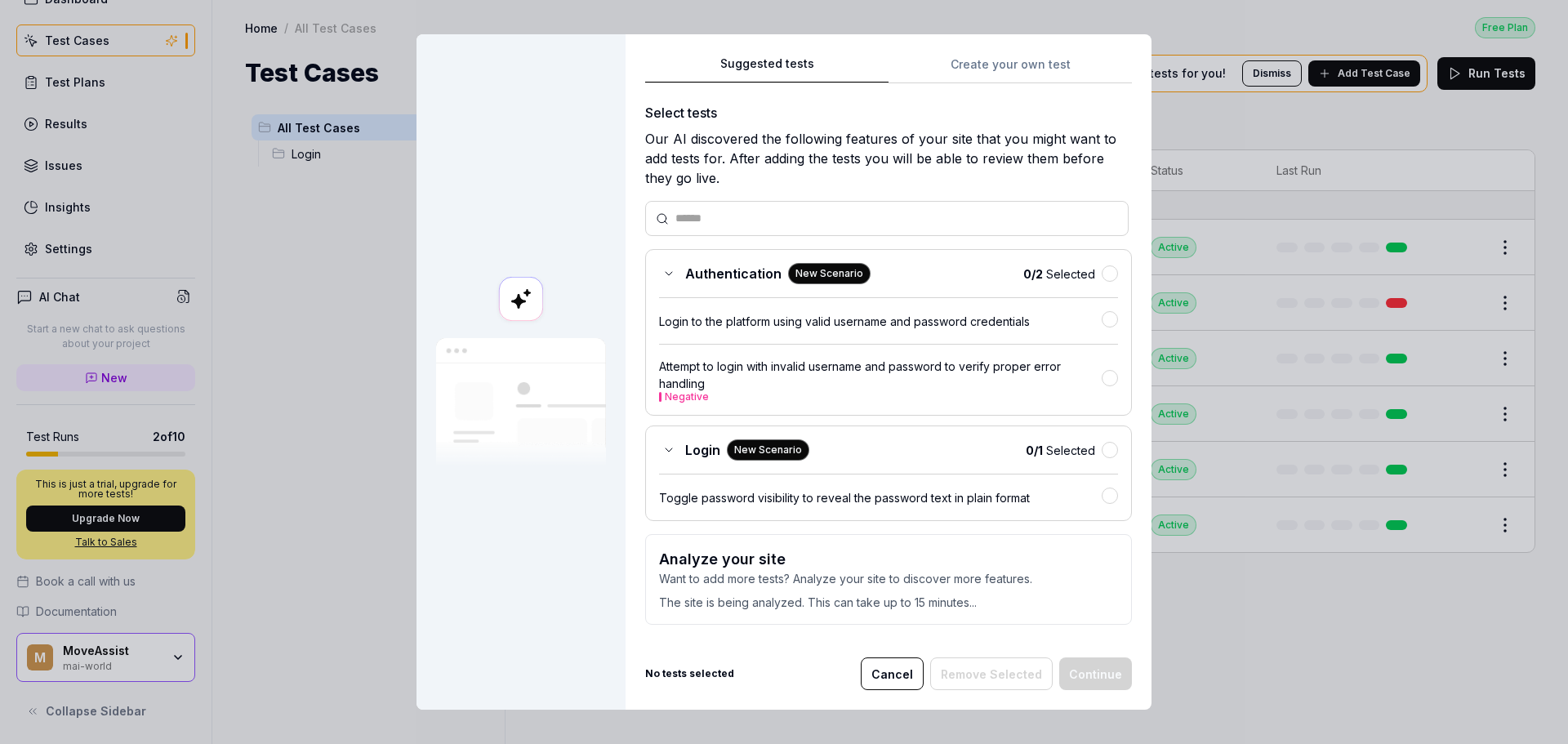
click at [737, 584] on p "Want to add more tests? Analyze your site to discover more features." at bounding box center [889, 578] width 459 height 17
